Goal: Task Accomplishment & Management: Complete application form

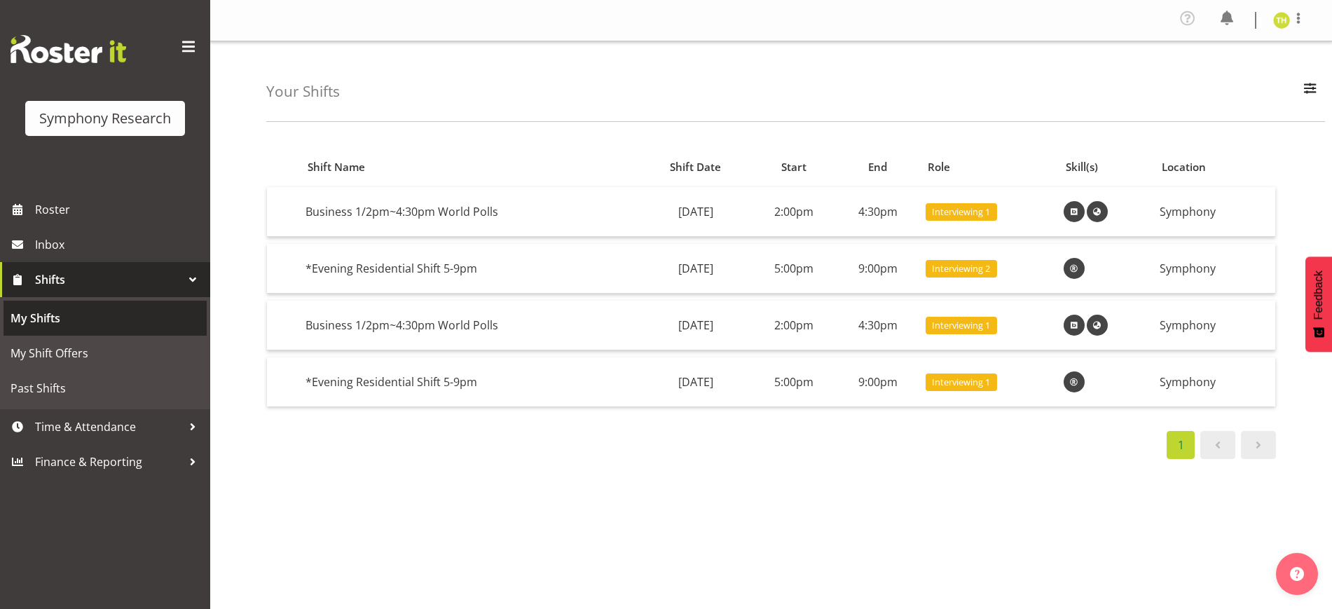
click at [60, 333] on link "My Shifts" at bounding box center [105, 318] width 203 height 35
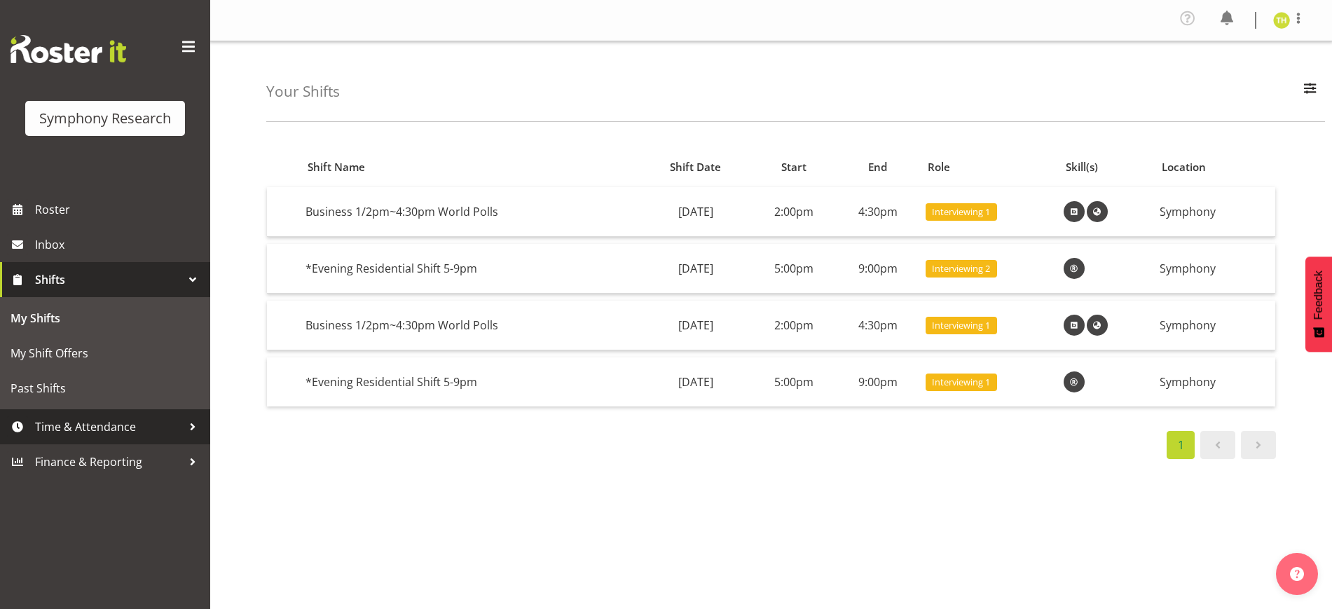
click at [178, 428] on span "Time & Attendance" at bounding box center [108, 426] width 147 height 21
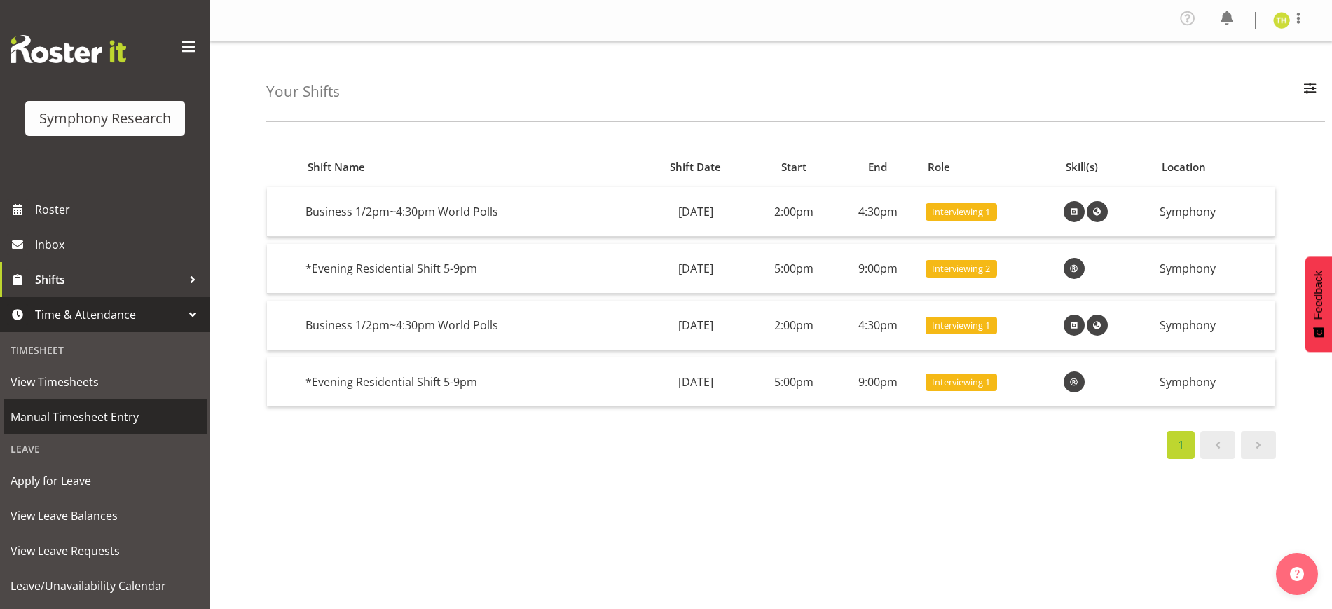
click at [93, 421] on span "Manual Timesheet Entry" at bounding box center [105, 416] width 189 height 21
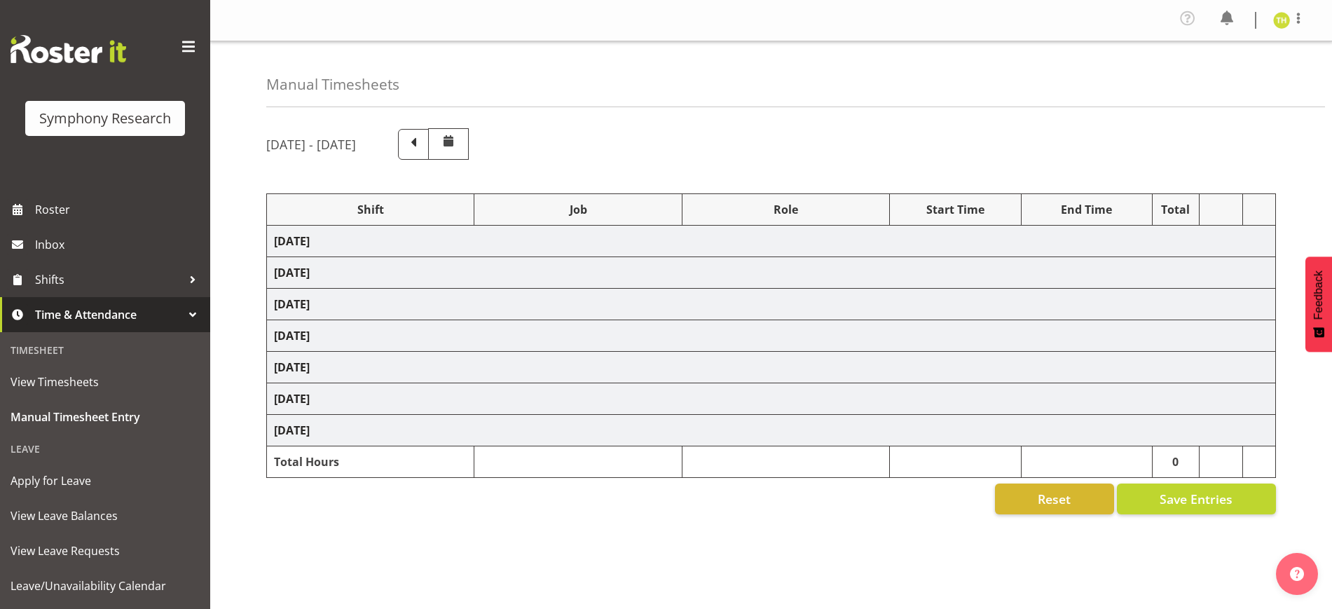
select select "41604"
select select "10527"
select select "47"
select select "41604"
select select "10527"
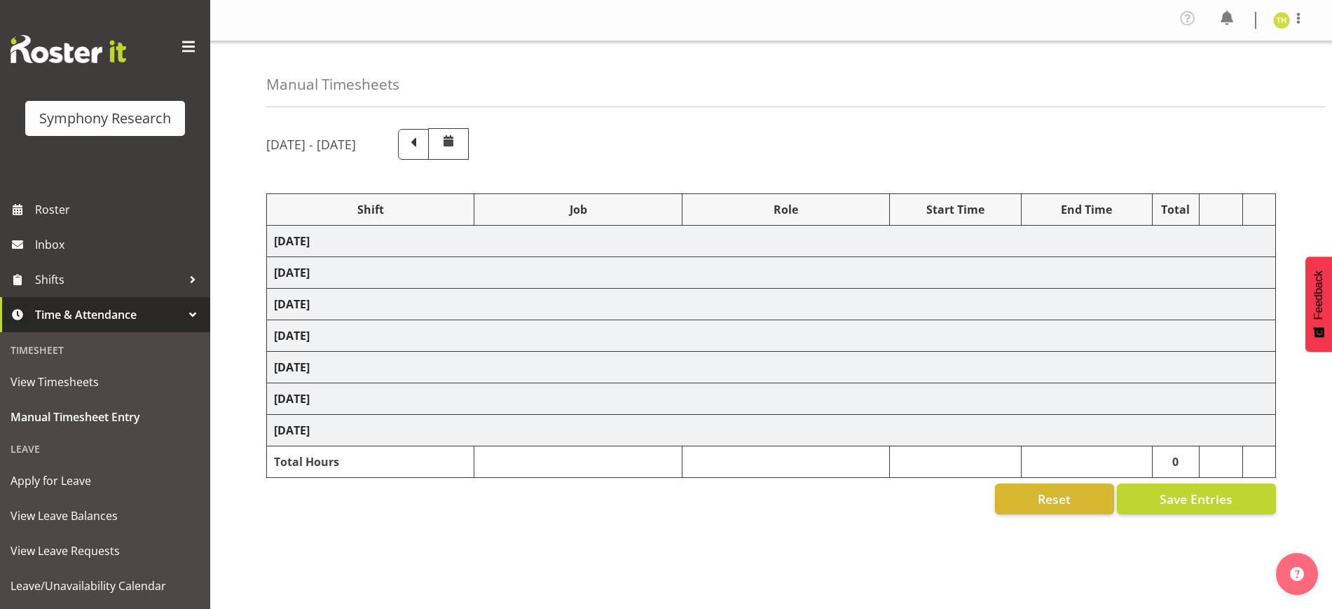
select select "47"
select select "41604"
select select "10527"
select select "47"
select select "41604"
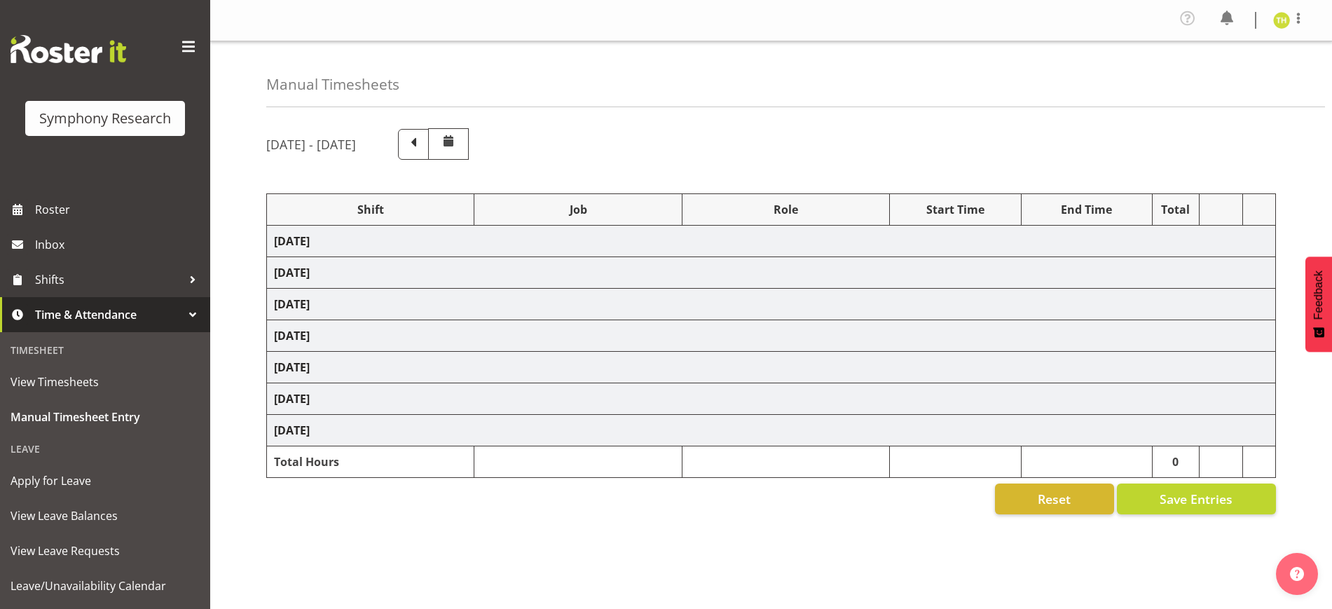
select select "10527"
select select "47"
select select "41604"
select select "10527"
select select "47"
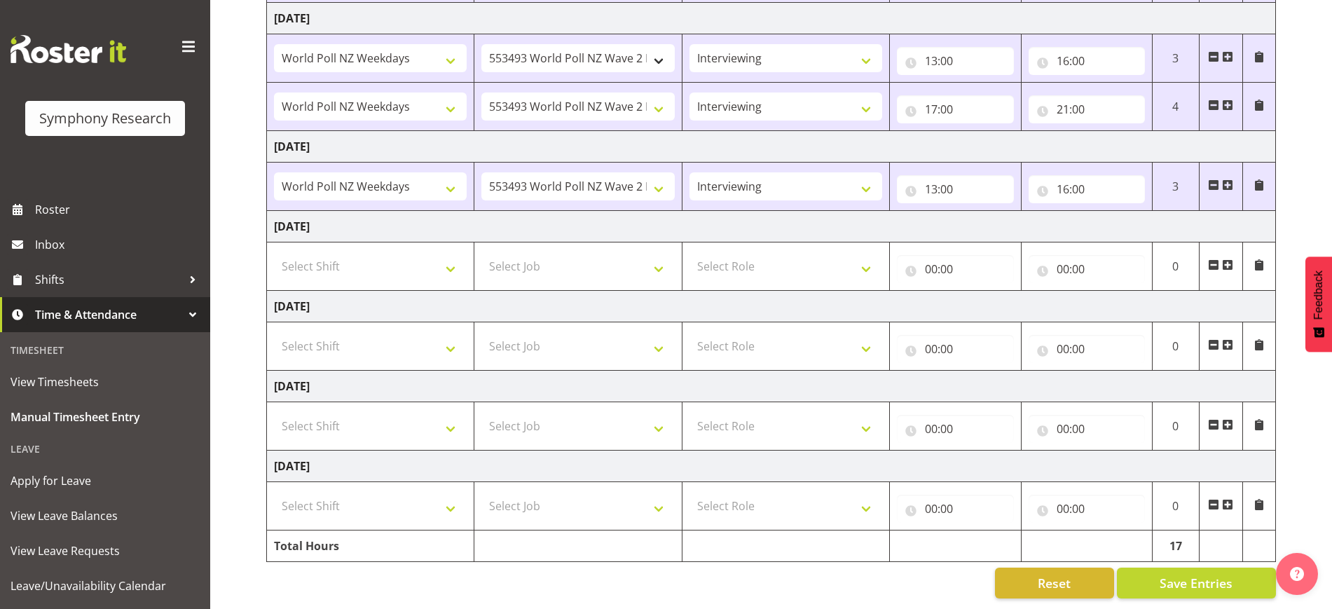
scroll to position [364, 0]
click at [444, 252] on select "Select Shift !!Weekend Residential (Roster IT Shift Label) *Business 9/10am ~ 4…" at bounding box center [370, 266] width 193 height 28
select select "41604"
click at [274, 252] on select "Select Shift !!Weekend Residential (Roster IT Shift Label) *Business 9/10am ~ 4…" at bounding box center [370, 266] width 193 height 28
click at [589, 256] on select "Select Job 550060 IF Admin 553492 World Poll Aus Wave 2 Main 2025 553493 World …" at bounding box center [577, 266] width 193 height 28
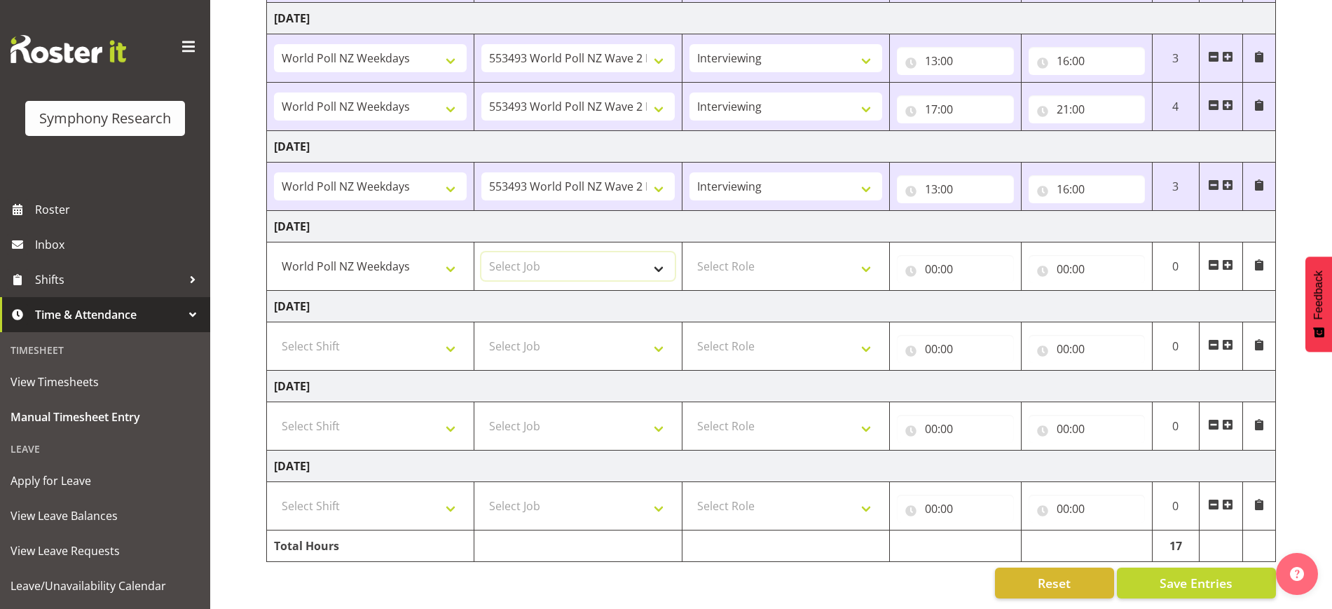
select select "10527"
click at [481, 252] on select "Select Job 550060 IF Admin 553492 World Poll Aus Wave 2 Main 2025 553493 World …" at bounding box center [577, 266] width 193 height 28
click at [803, 258] on select "Select Role Briefing Interviewing" at bounding box center [786, 266] width 193 height 28
select select "47"
click at [690, 252] on select "Select Role Briefing Interviewing" at bounding box center [786, 266] width 193 height 28
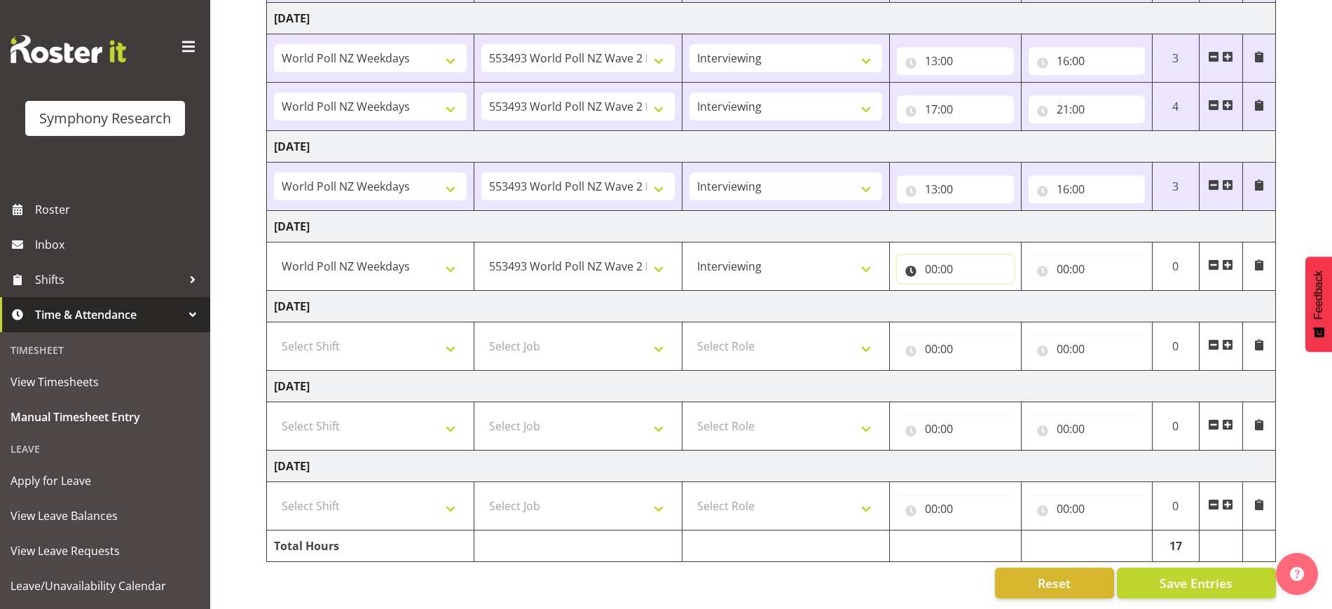
click at [933, 255] on input "00:00" at bounding box center [955, 269] width 116 height 28
click at [978, 292] on select "00 01 02 03 04 05 06 07 08 09 10 11 12 13 14 15 16 17 18 19 20 21 22 23" at bounding box center [993, 306] width 32 height 28
select select "13"
click at [977, 292] on select "00 01 02 03 04 05 06 07 08 09 10 11 12 13 14 15 16 17 18 19 20 21 22 23" at bounding box center [993, 306] width 32 height 28
type input "13:00"
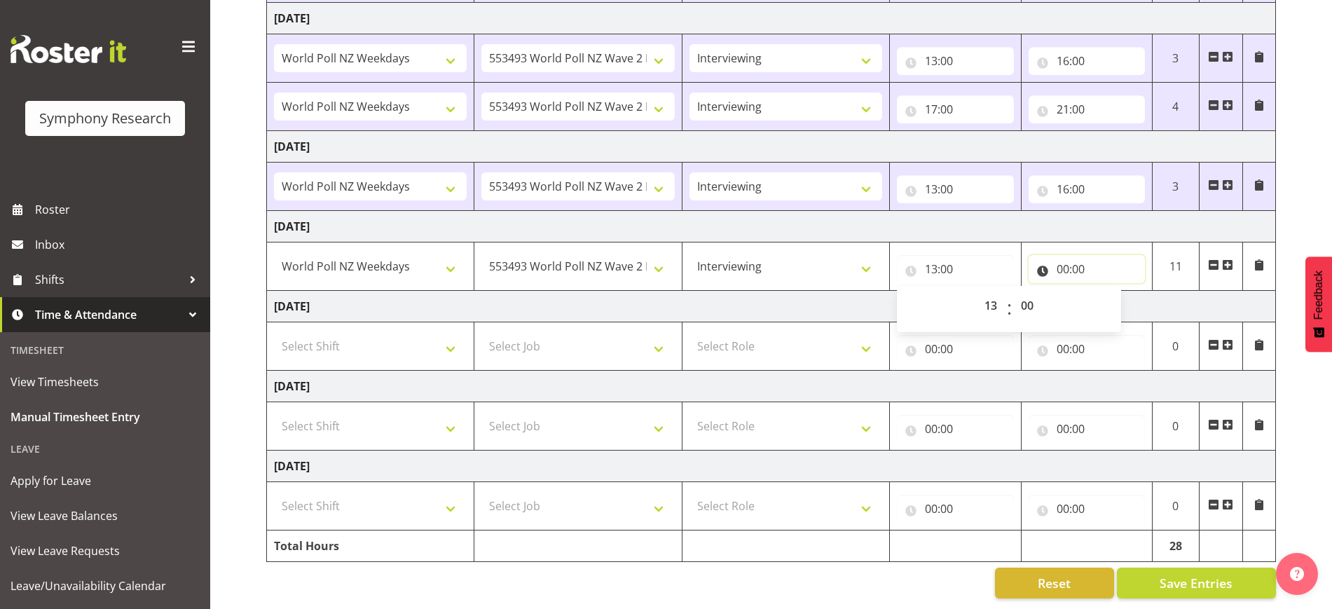
click at [1058, 256] on input "00:00" at bounding box center [1087, 269] width 116 height 28
click at [1128, 295] on select "00 01 02 03 04 05 06 07 08 09 10 11 12 13 14 15 16 17 18 19 20 21 22 23" at bounding box center [1125, 306] width 32 height 28
select select "16"
click at [1109, 292] on select "00 01 02 03 04 05 06 07 08 09 10 11 12 13 14 15 16 17 18 19 20 21 22 23" at bounding box center [1125, 306] width 32 height 28
type input "16:00"
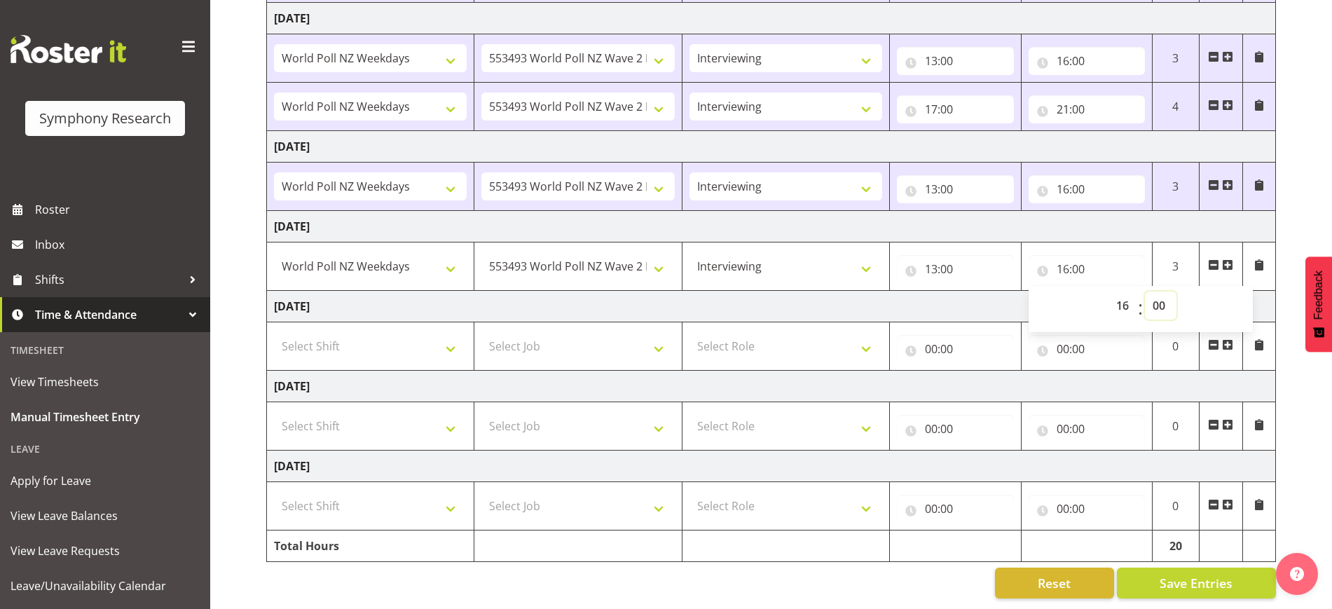
click at [1158, 292] on select "00 01 02 03 04 05 06 07 08 09 10 11 12 13 14 15 16 17 18 19 20 21 22 23 24 25 2…" at bounding box center [1161, 306] width 32 height 28
select select "22"
click at [1145, 292] on select "00 01 02 03 04 05 06 07 08 09 10 11 12 13 14 15 16 17 18 19 20 21 22 23 24 25 2…" at bounding box center [1161, 306] width 32 height 28
type input "16:22"
click at [967, 294] on td "Friday 5th September 2025" at bounding box center [771, 307] width 1009 height 32
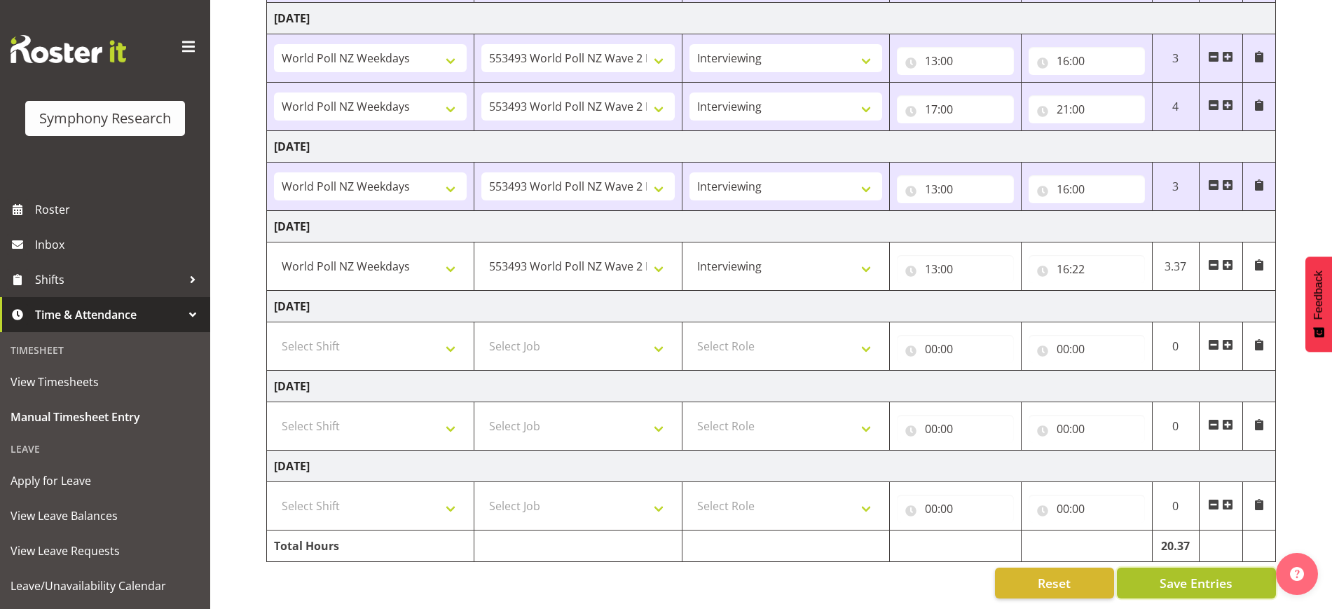
click at [1183, 574] on span "Save Entries" at bounding box center [1196, 583] width 73 height 18
